Goal: Information Seeking & Learning: Find specific fact

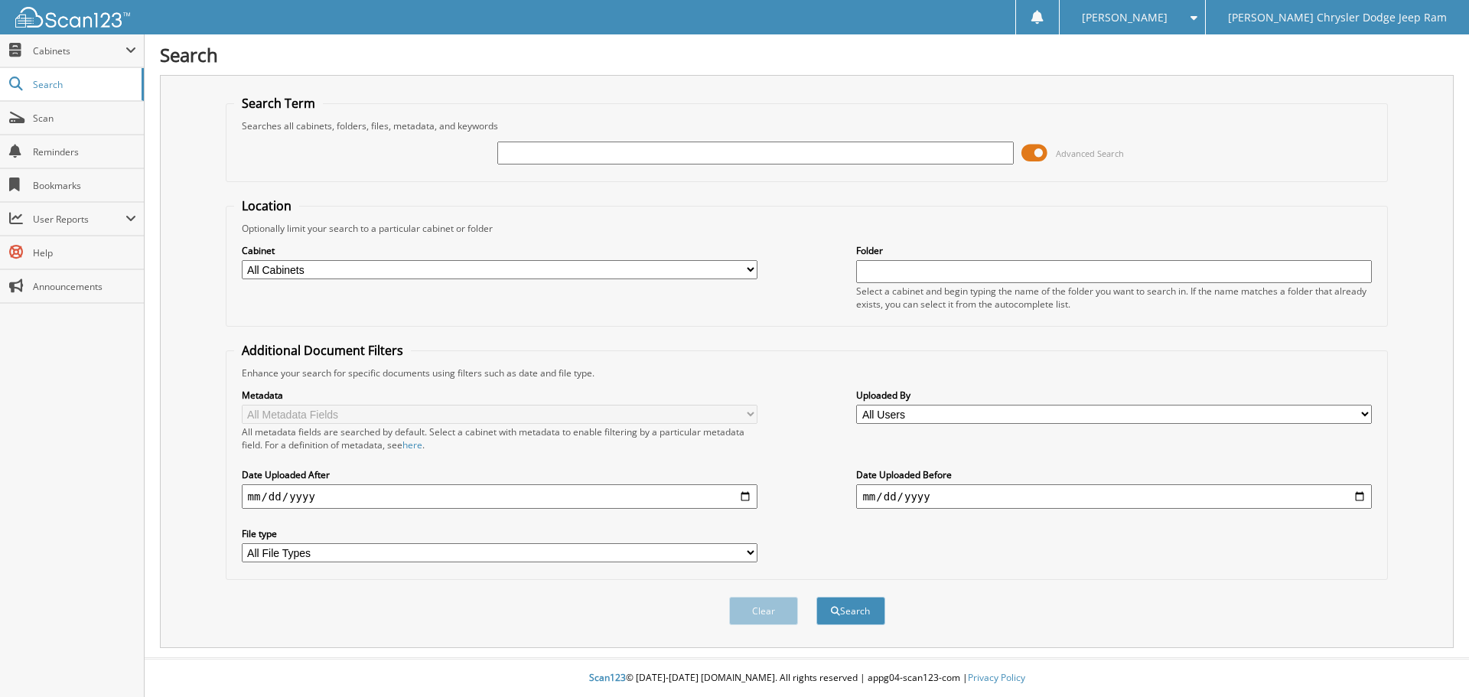
click at [921, 152] on input "text" at bounding box center [755, 153] width 516 height 23
type input "538856"
click at [817, 597] on button "Search" at bounding box center [851, 611] width 69 height 28
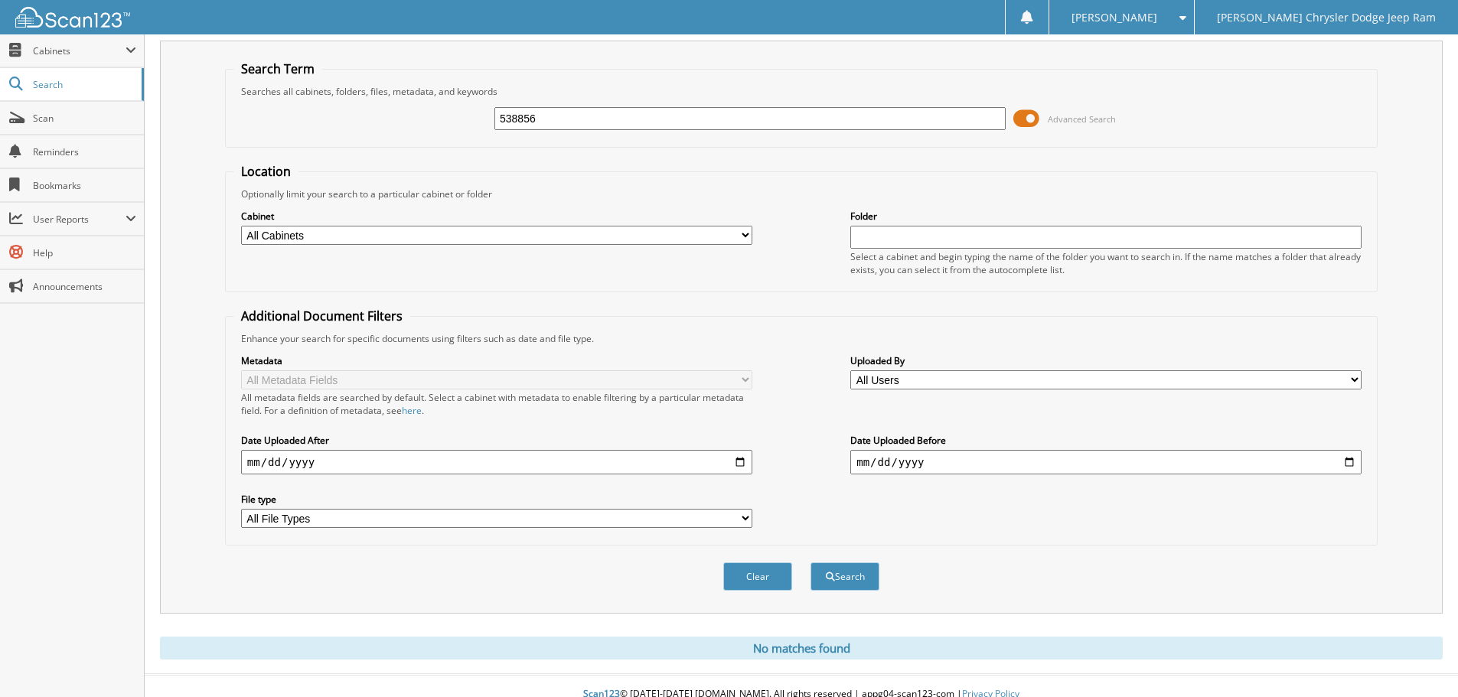
scroll to position [51, 0]
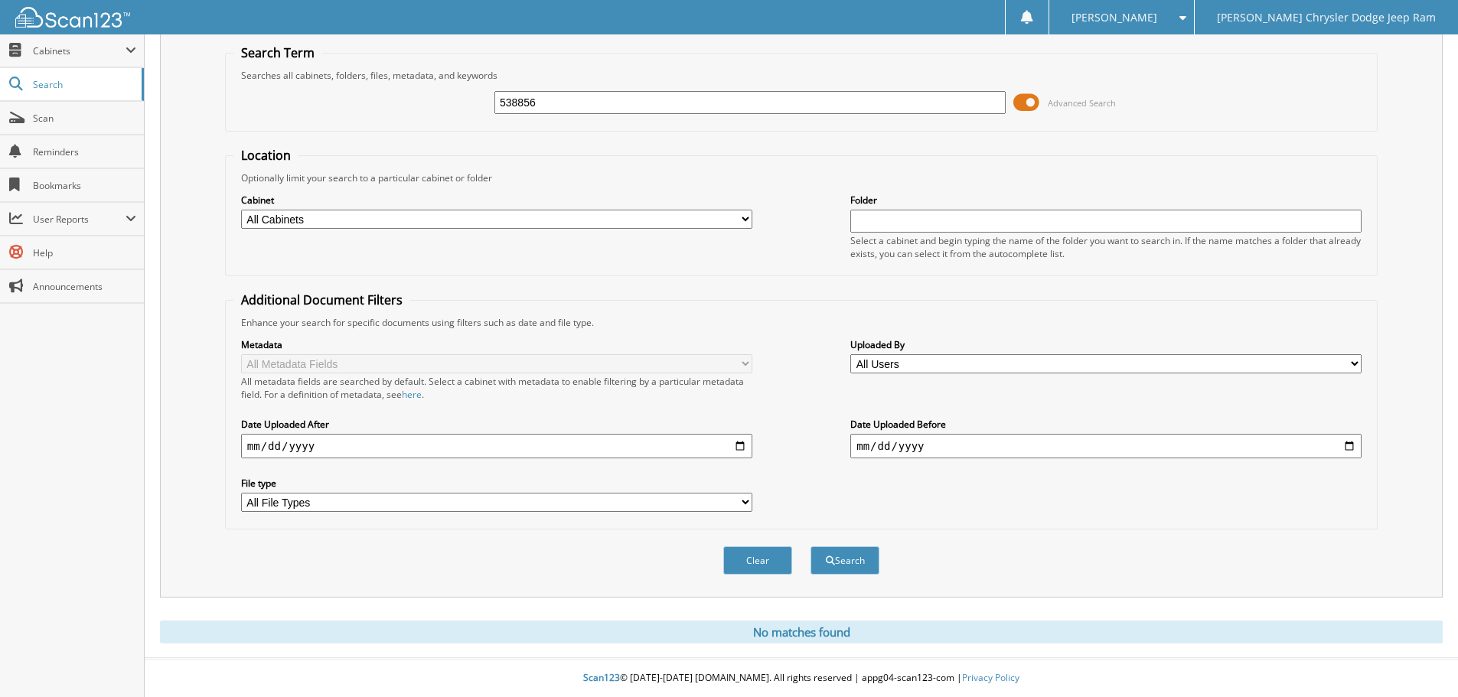
drag, startPoint x: 544, startPoint y: 101, endPoint x: 461, endPoint y: 96, distance: 83.6
click at [461, 96] on div "538856 Advanced Search" at bounding box center [801, 102] width 1136 height 41
type input "e1164598"
click at [811, 546] on button "Search" at bounding box center [845, 560] width 69 height 28
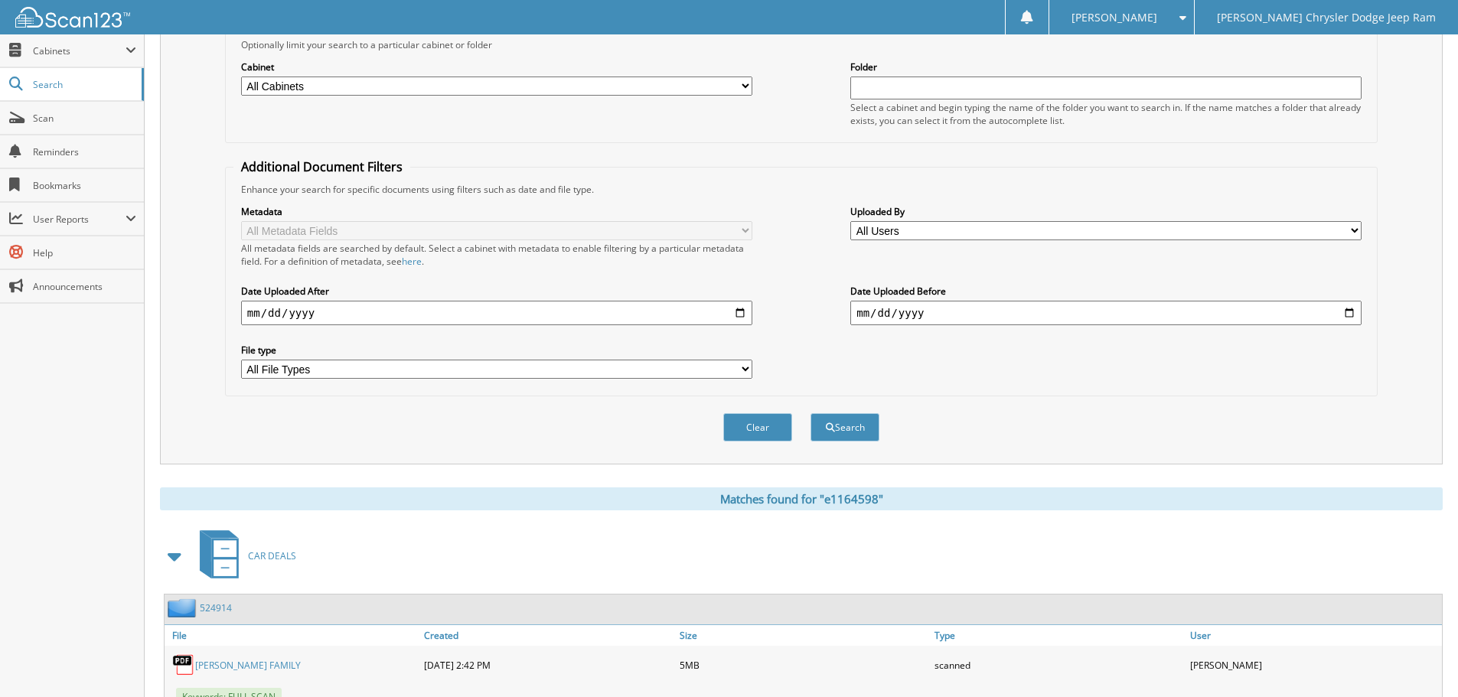
scroll to position [341, 0]
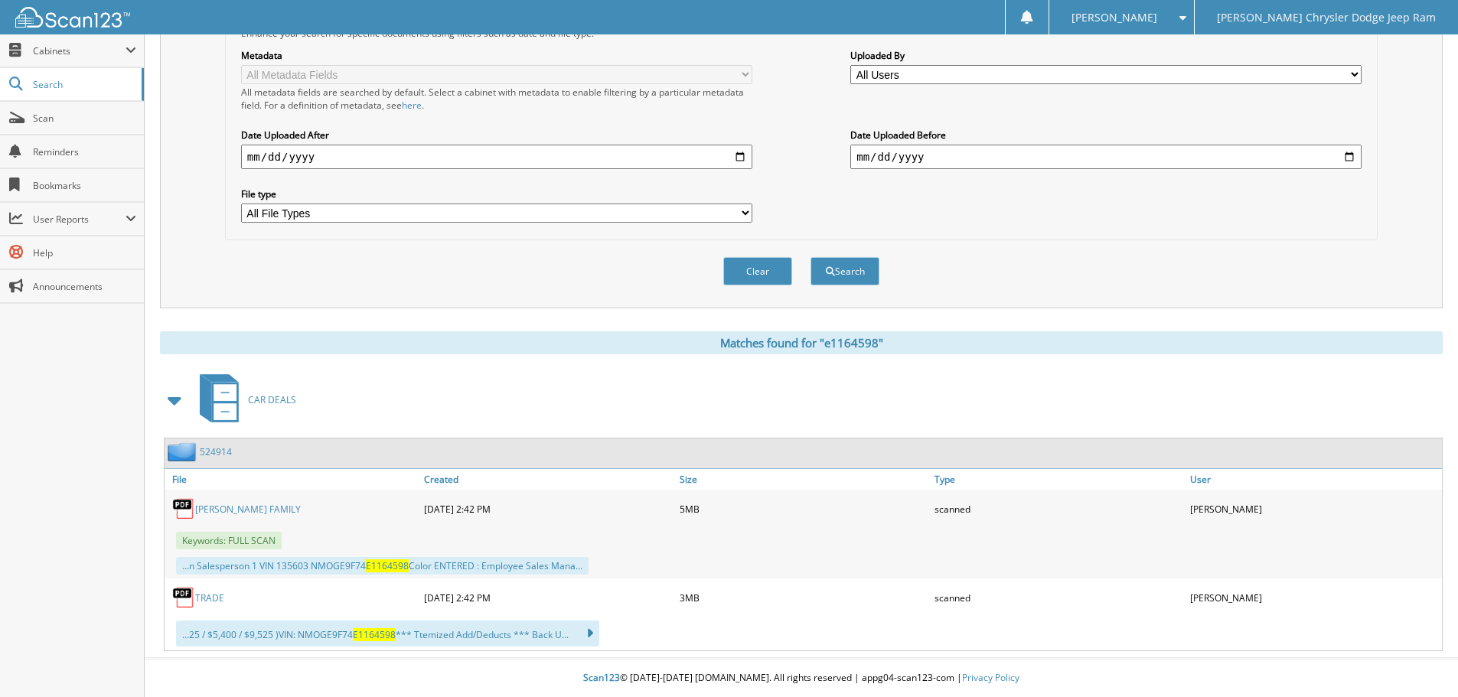
click at [215, 455] on link "524914" at bounding box center [216, 451] width 32 height 13
